Goal: Transaction & Acquisition: Obtain resource

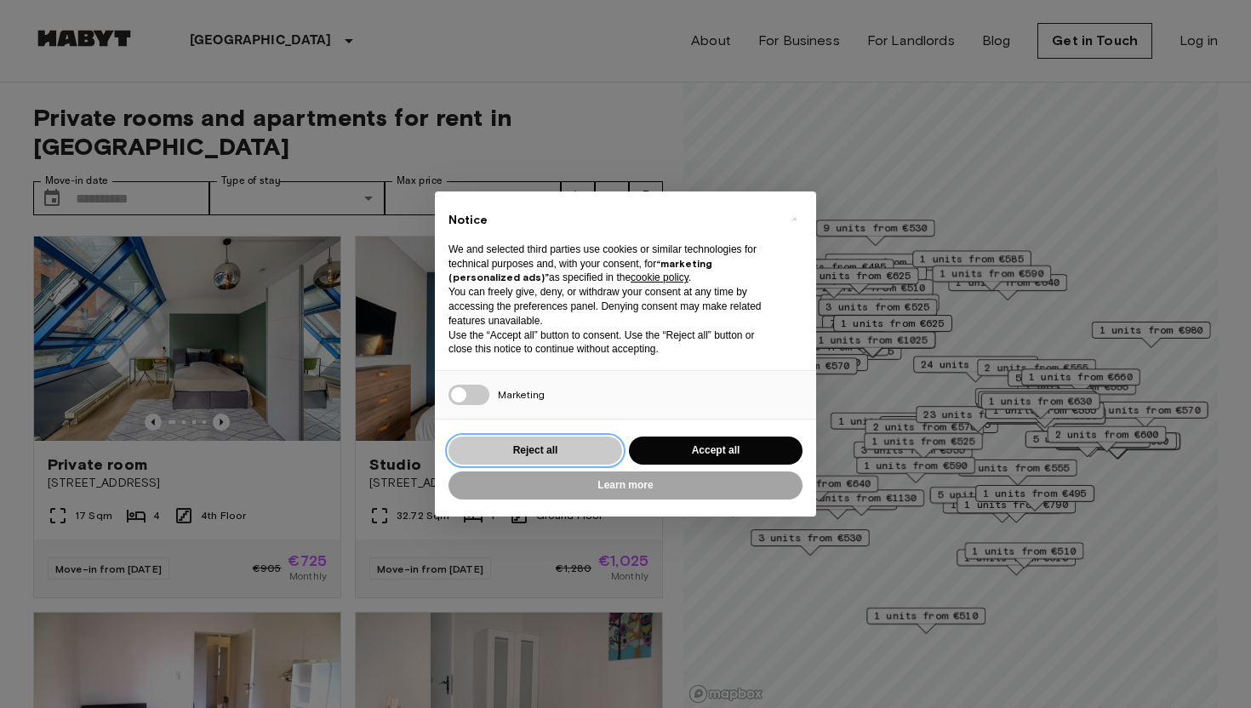
click at [575, 452] on button "Reject all" at bounding box center [535, 451] width 174 height 28
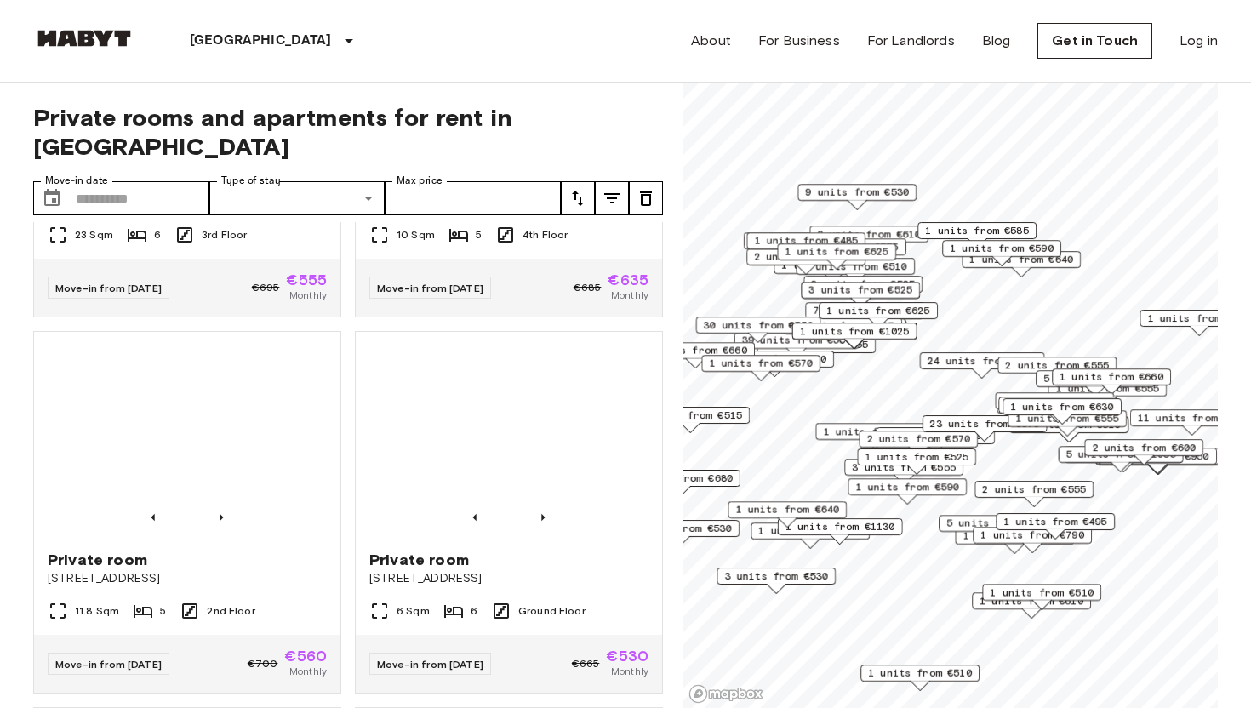
scroll to position [1442, 0]
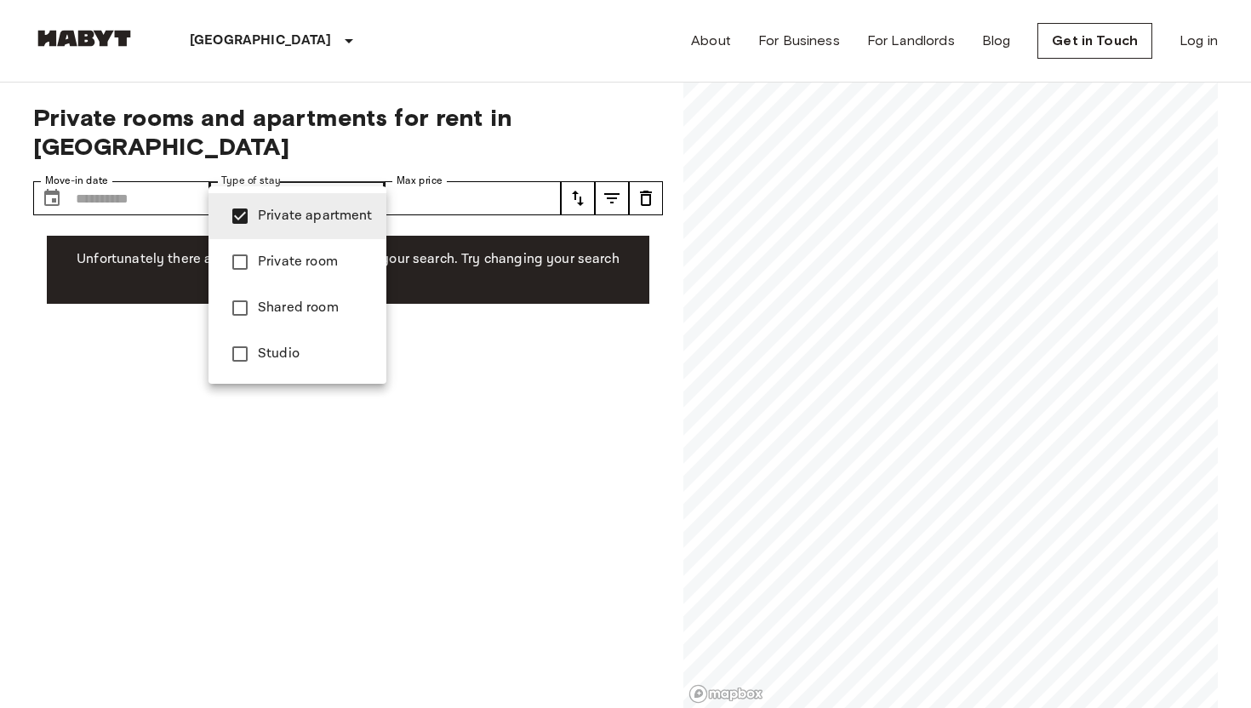
click at [401, 384] on div at bounding box center [625, 354] width 1251 height 708
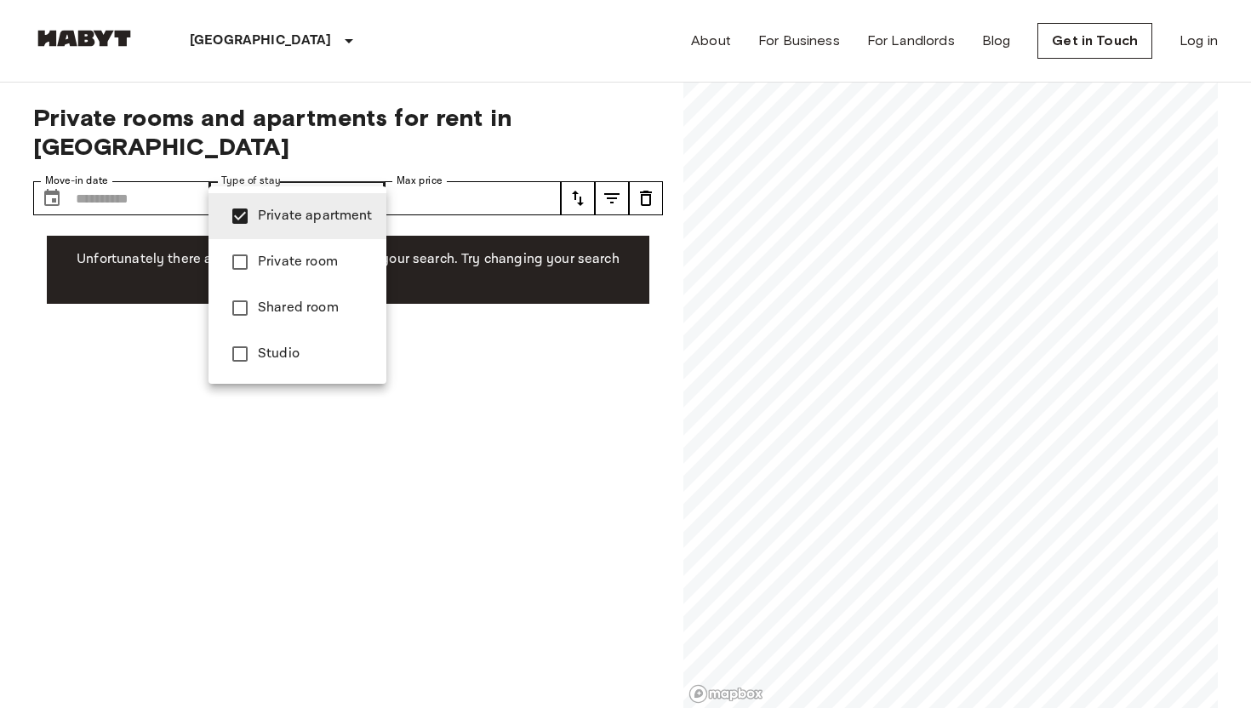
type input "**********"
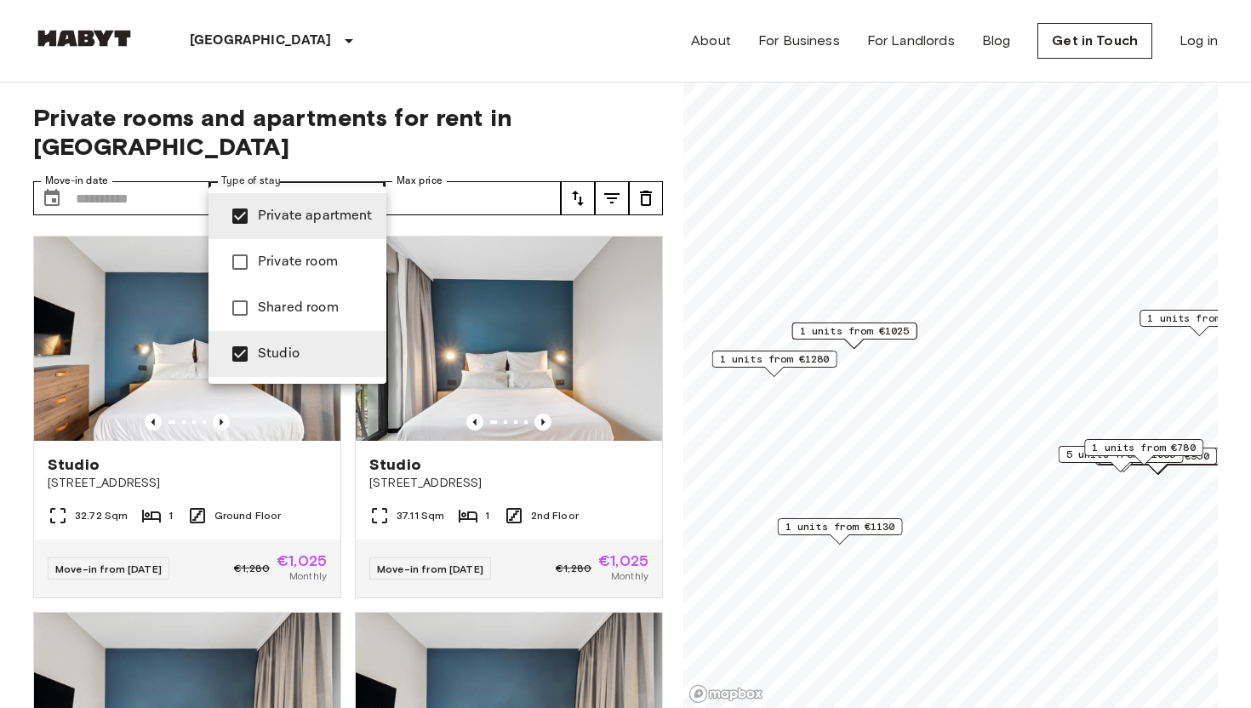
click at [321, 471] on div at bounding box center [625, 354] width 1251 height 708
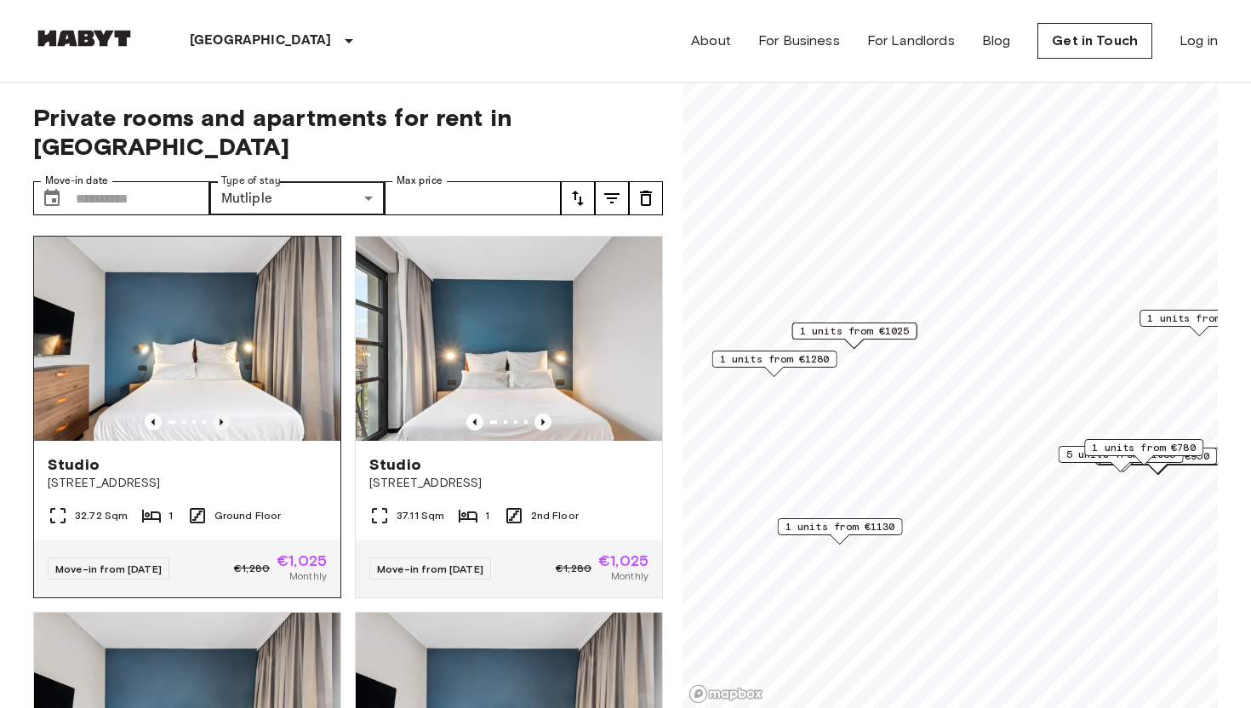
click at [220, 414] on icon "Previous image" at bounding box center [221, 422] width 17 height 17
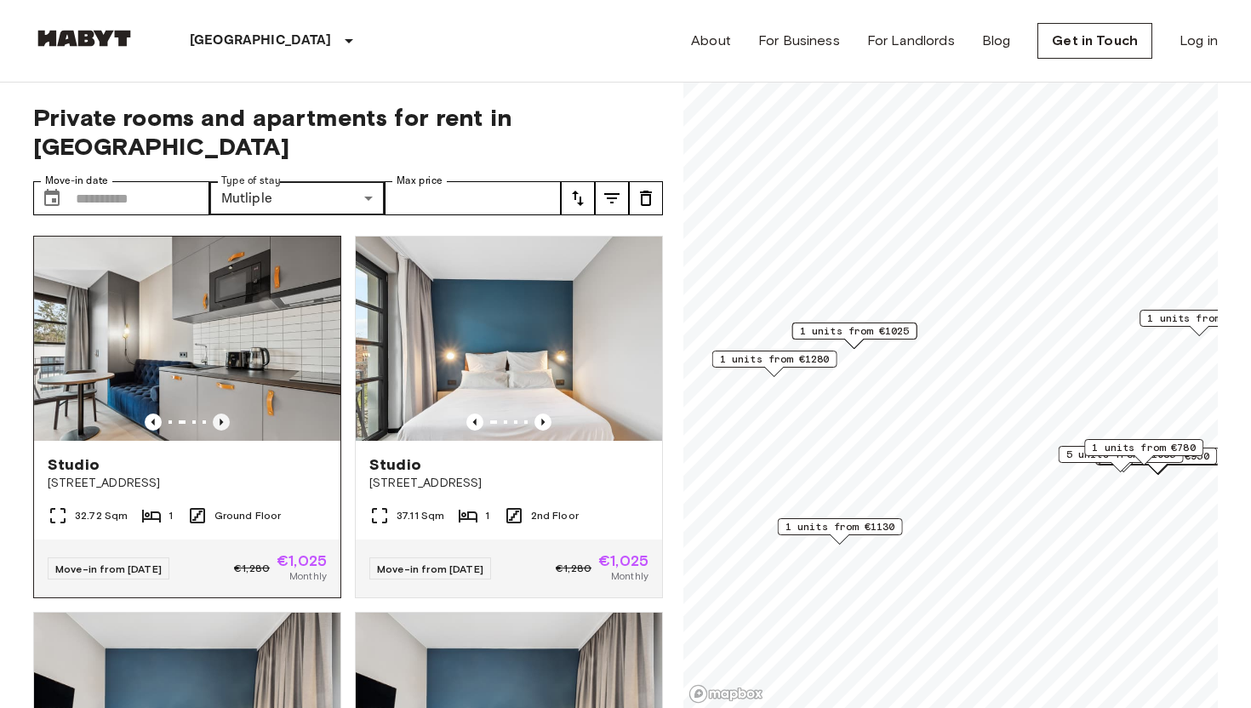
click at [220, 414] on icon "Previous image" at bounding box center [221, 422] width 17 height 17
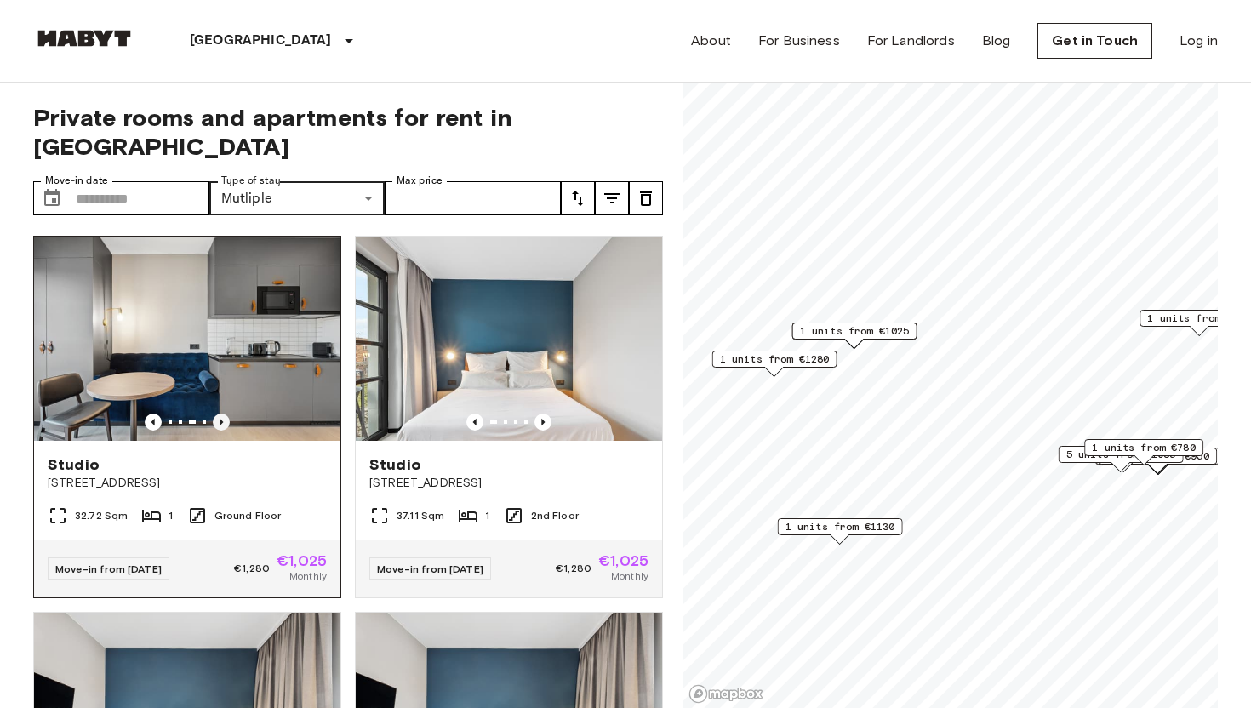
click at [220, 414] on icon "Previous image" at bounding box center [221, 422] width 17 height 17
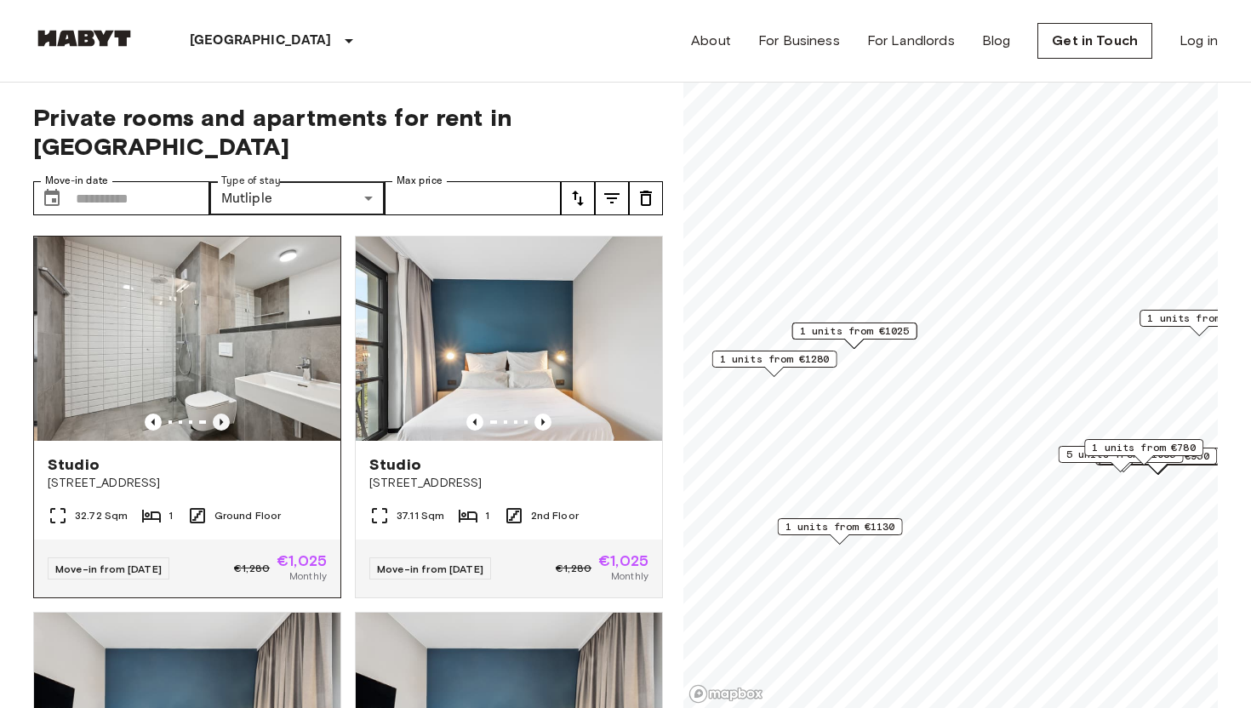
click at [220, 414] on icon "Previous image" at bounding box center [221, 422] width 17 height 17
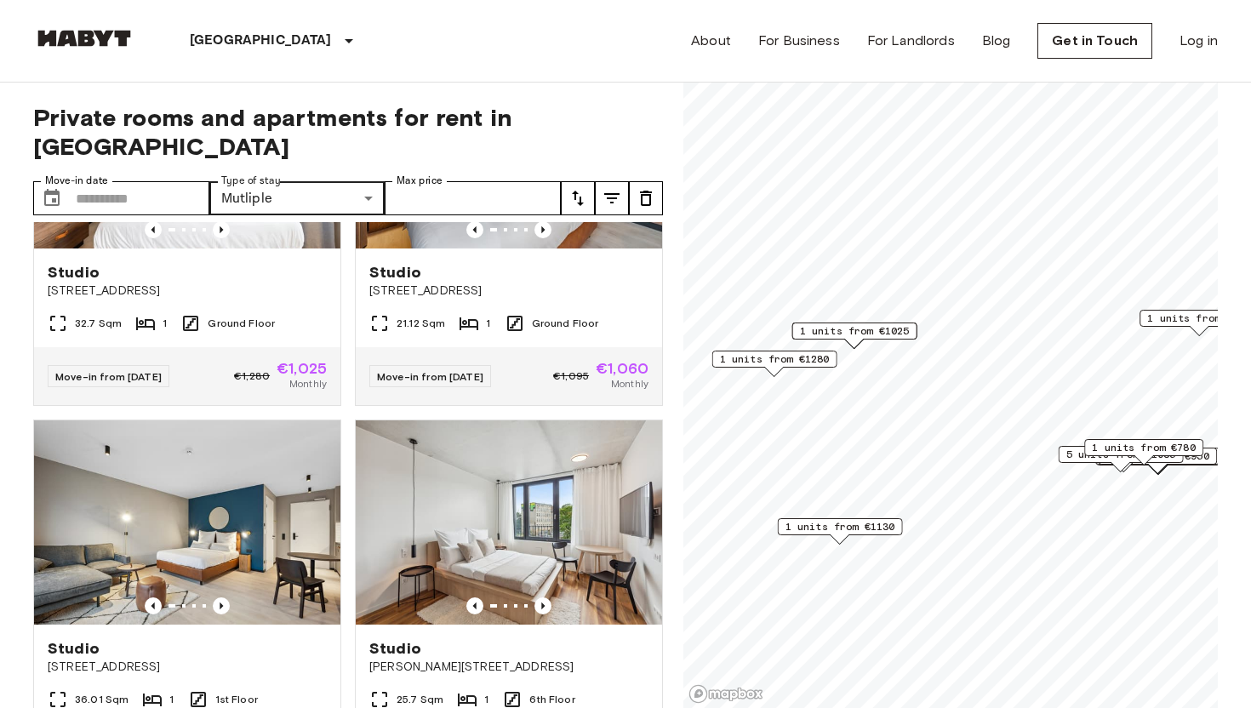
scroll to position [4710, 0]
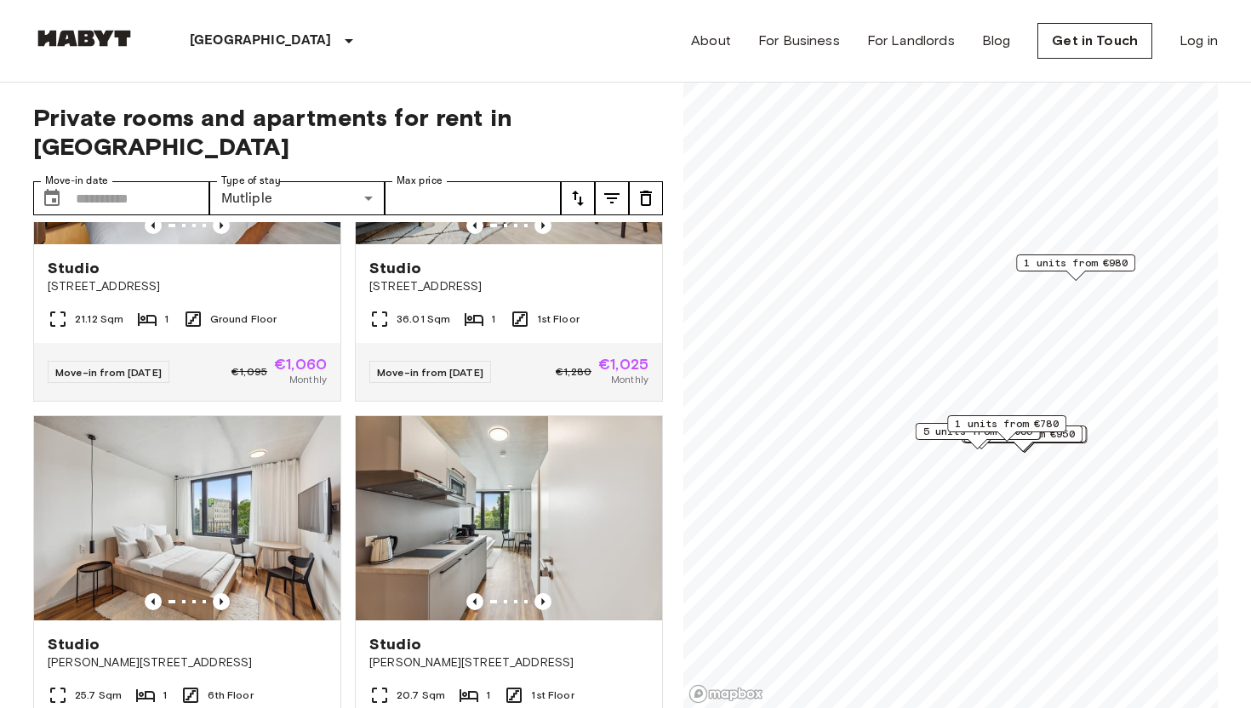
scroll to position [4334, 0]
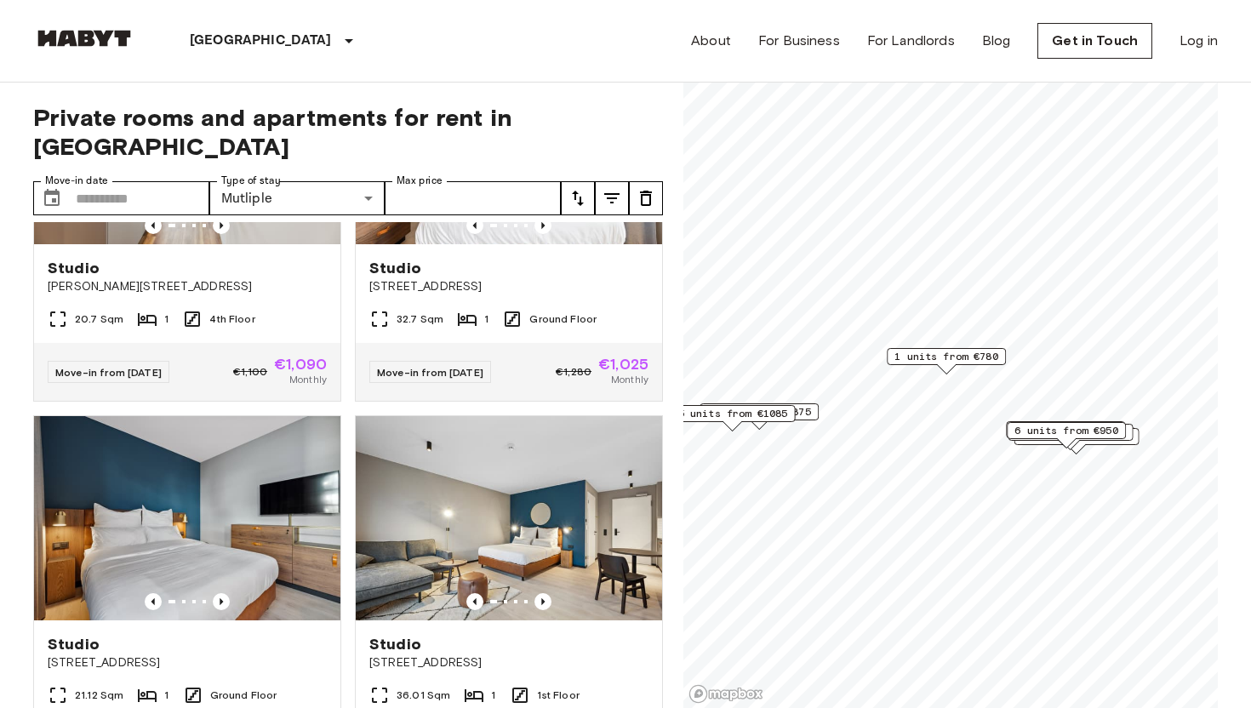
click at [968, 353] on span "1 units from €780" at bounding box center [946, 356] width 104 height 15
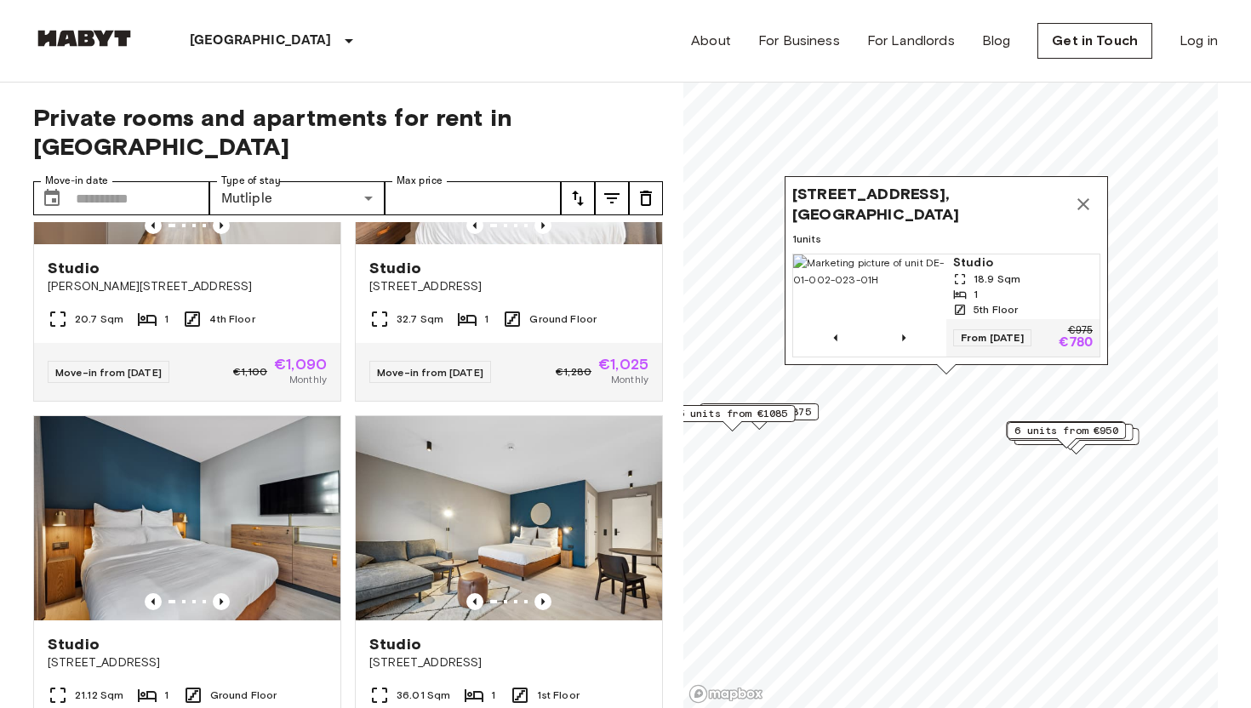
click at [959, 216] on span "[STREET_ADDRESS], [GEOGRAPHIC_DATA]" at bounding box center [929, 204] width 274 height 41
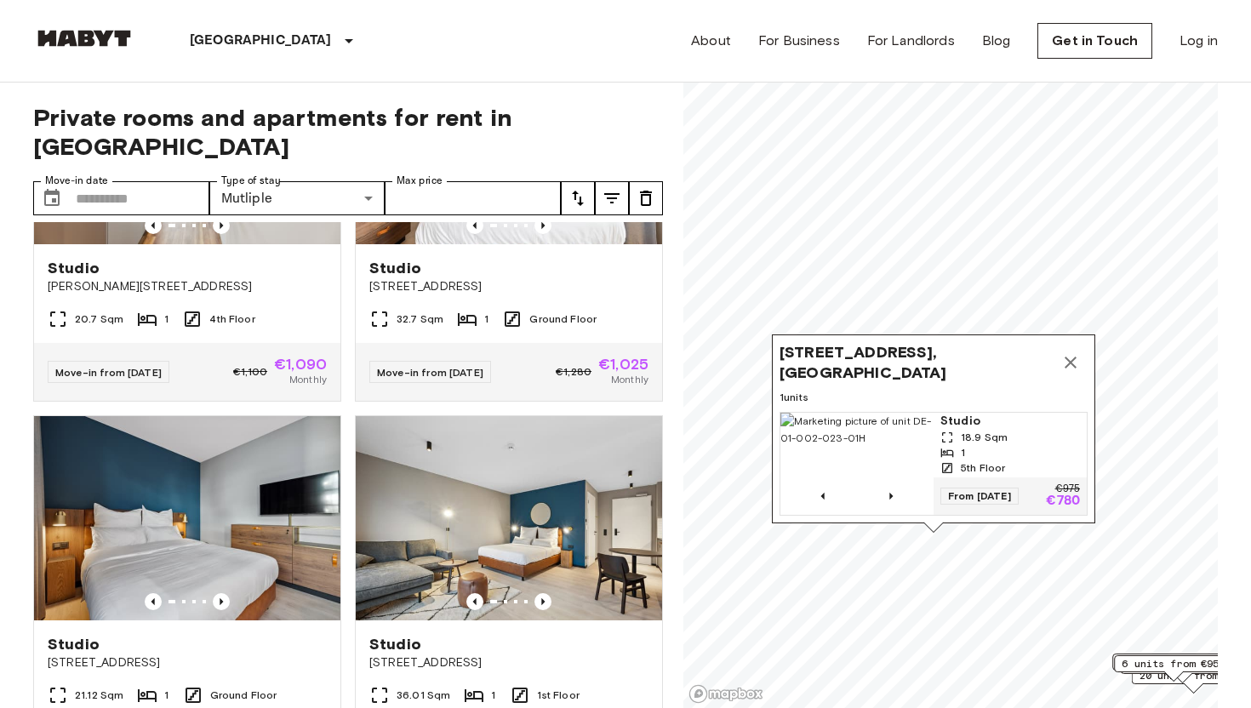
click at [920, 374] on span "[STREET_ADDRESS], [GEOGRAPHIC_DATA]" at bounding box center [917, 362] width 274 height 41
click at [961, 419] on span "Studio" at bounding box center [1010, 421] width 140 height 17
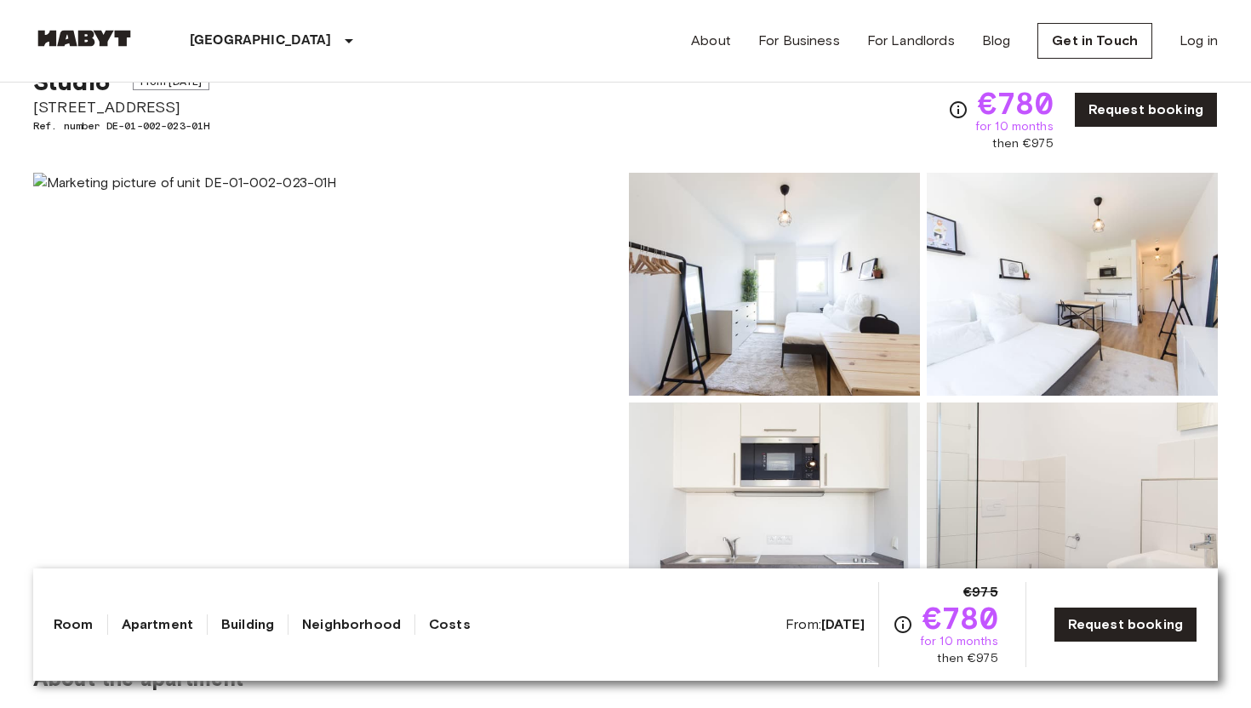
scroll to position [62, 0]
